Goal: Find specific page/section: Find specific page/section

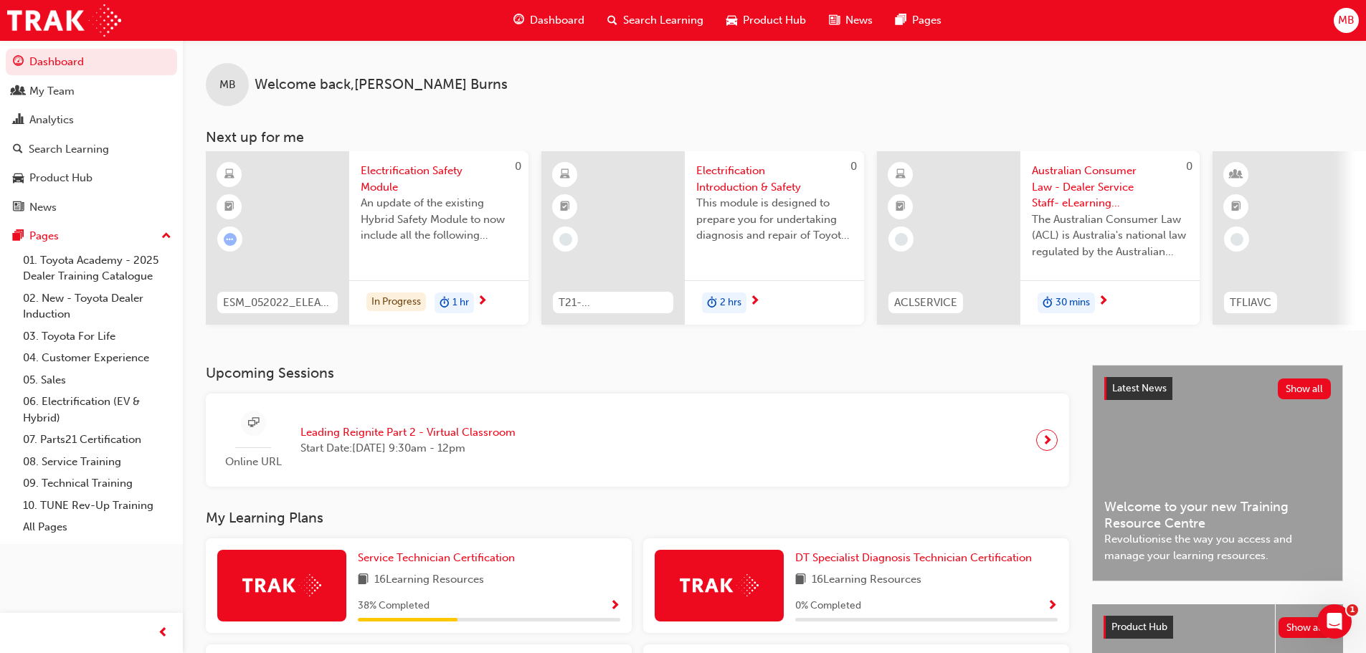
drag, startPoint x: 0, startPoint y: 0, endPoint x: 543, endPoint y: 34, distance: 543.9
click at [543, 34] on div "Dashboard" at bounding box center [549, 20] width 94 height 29
click at [537, 25] on span "Dashboard" at bounding box center [557, 20] width 54 height 16
click at [54, 90] on div "My Team" at bounding box center [51, 91] width 45 height 16
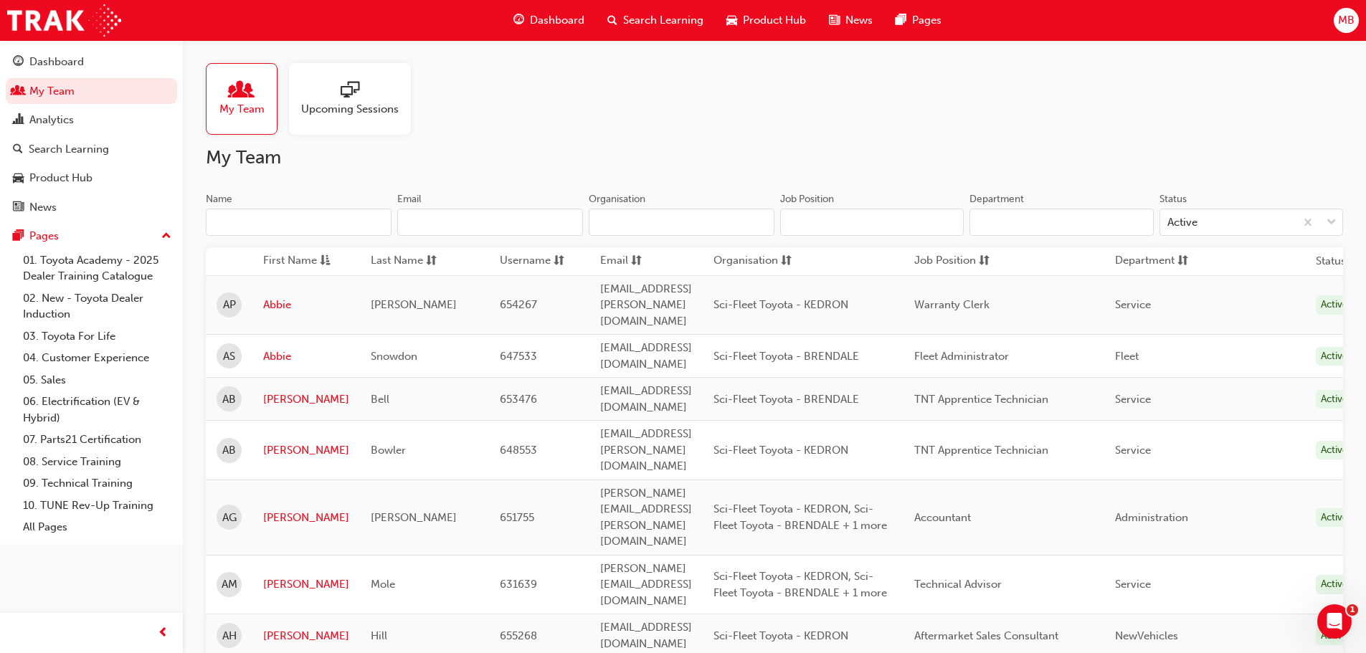
click at [330, 213] on input "Name" at bounding box center [299, 222] width 186 height 27
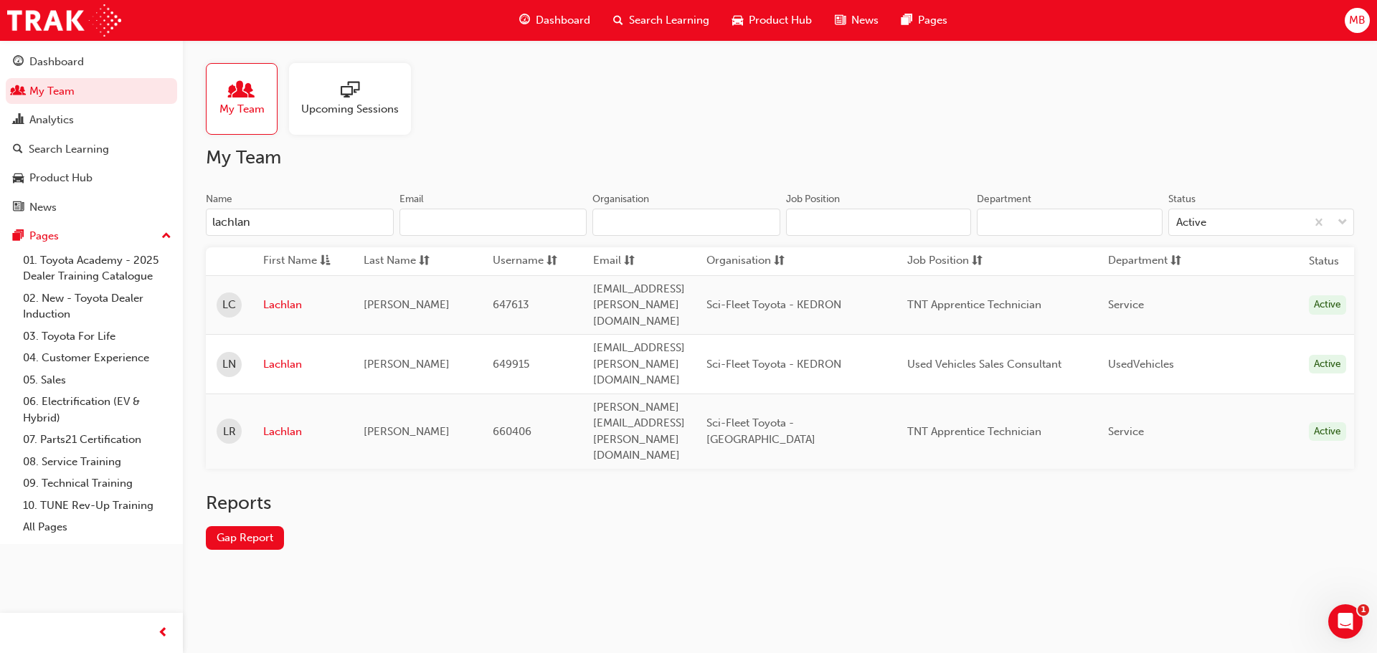
type input "lachlan"
drag, startPoint x: 1111, startPoint y: 366, endPoint x: 966, endPoint y: 370, distance: 144.9
click at [977, 424] on div "TNT Apprentice Technician" at bounding box center [996, 432] width 179 height 16
click at [966, 394] on td "TNT Apprentice Technician" at bounding box center [996, 431] width 201 height 75
click at [280, 424] on link "Lachlan" at bounding box center [302, 432] width 79 height 16
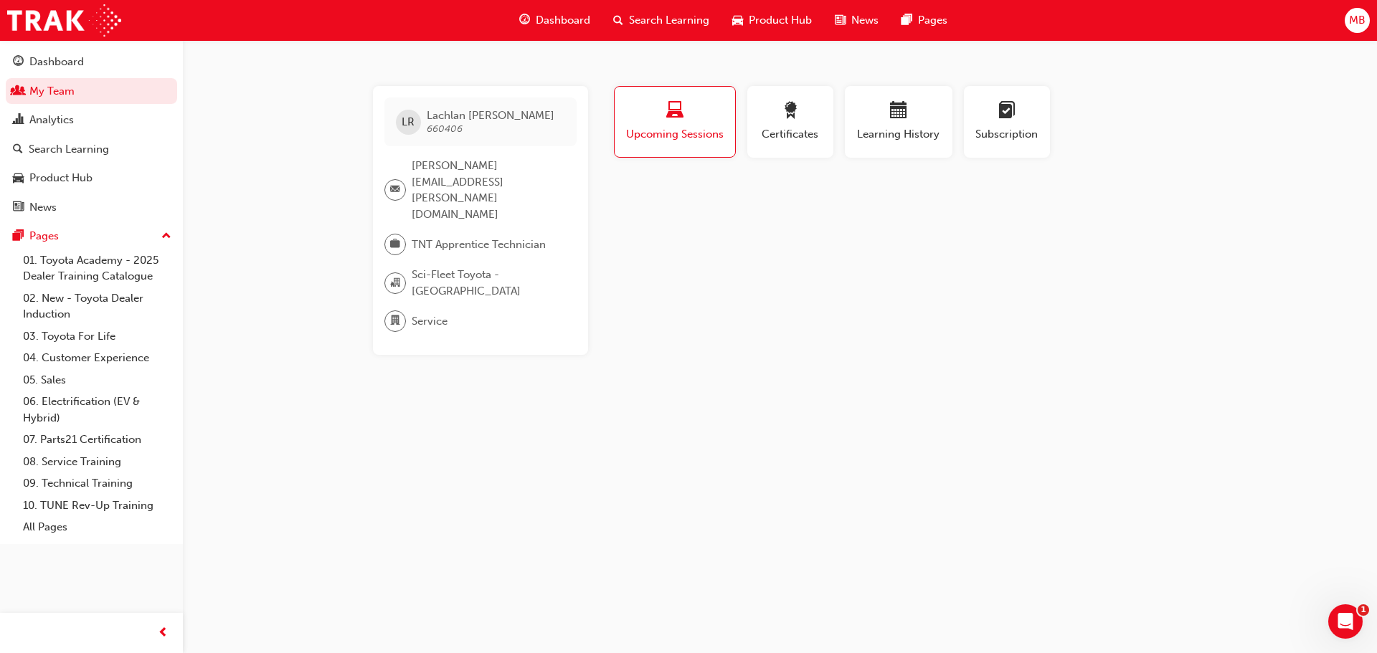
click at [423, 116] on div "LR [PERSON_NAME] 660406" at bounding box center [480, 122] width 192 height 49
click at [409, 118] on span "LR" at bounding box center [408, 122] width 13 height 16
click at [352, 594] on div "LR [PERSON_NAME] 660406 [PERSON_NAME][EMAIL_ADDRESS][PERSON_NAME][DOMAIN_NAME] …" at bounding box center [688, 326] width 1377 height 653
